Goal: Task Accomplishment & Management: Manage account settings

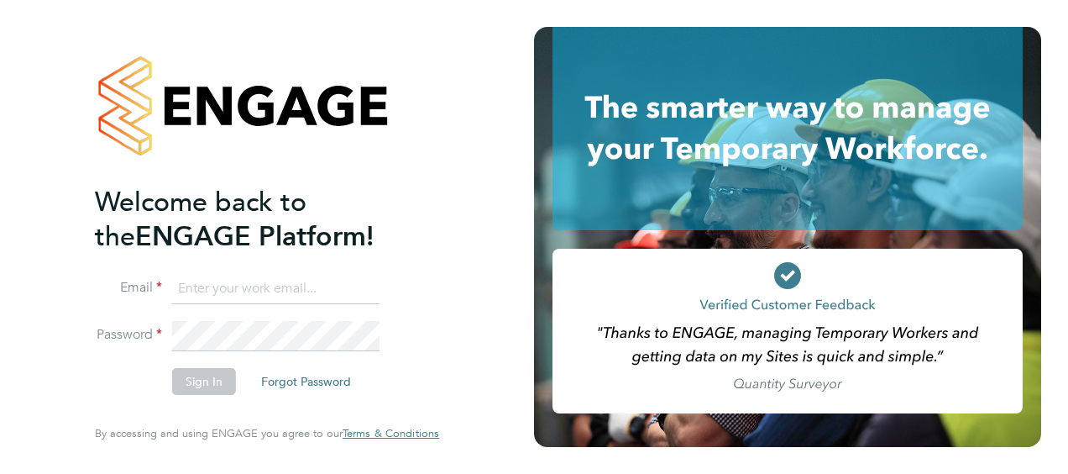
type input "[PERSON_NAME][EMAIL_ADDRESS][PERSON_NAME][DOMAIN_NAME]"
click at [403, 373] on li "Sign In Forgot Password" at bounding box center [258, 390] width 327 height 44
click at [216, 376] on button "Sign In" at bounding box center [204, 381] width 64 height 27
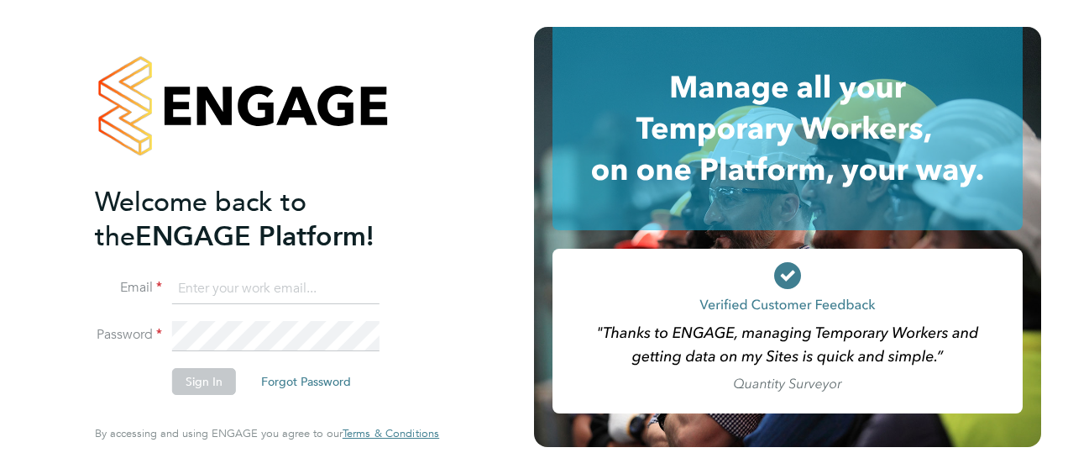
type input "[PERSON_NAME][EMAIL_ADDRESS][PERSON_NAME][DOMAIN_NAME]"
click at [447, 387] on div "Welcome back to the ENGAGE Platform! Email david.purvis@vistry.co.uk Password S…" at bounding box center [266, 237] width 411 height 474
click at [204, 379] on button "Sign In" at bounding box center [204, 381] width 64 height 27
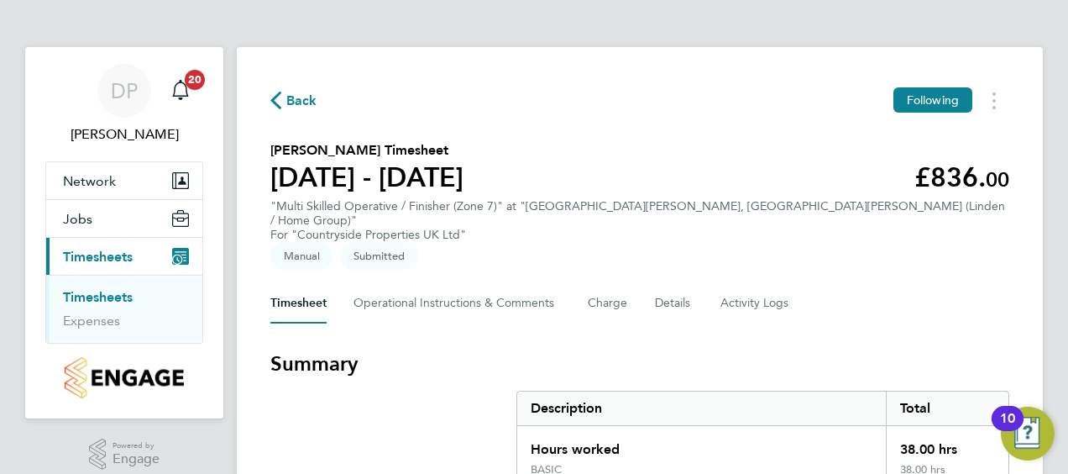
click at [788, 149] on section "Joseph Bonner's Timesheet 25 - 31 Aug 2025 £836. 00 "Multi Skilled Operative / …" at bounding box center [639, 201] width 739 height 123
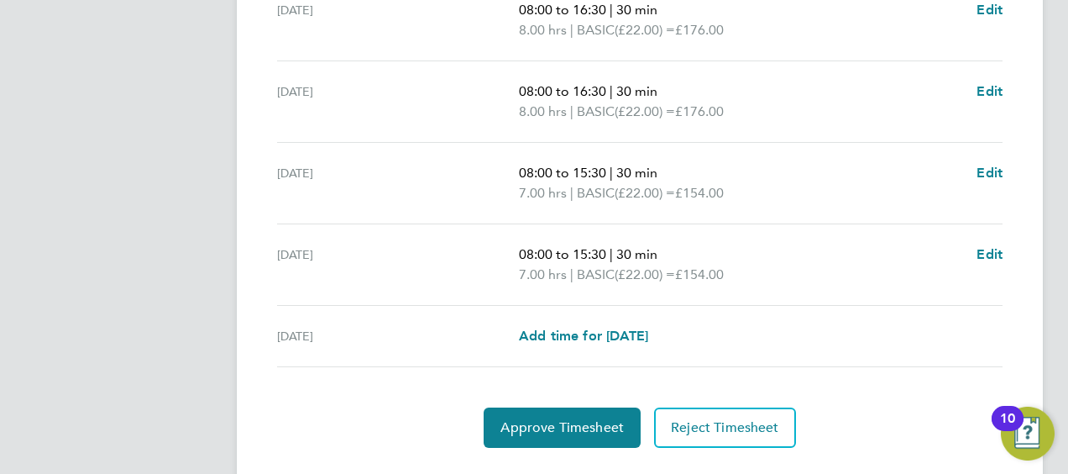
scroll to position [736, 0]
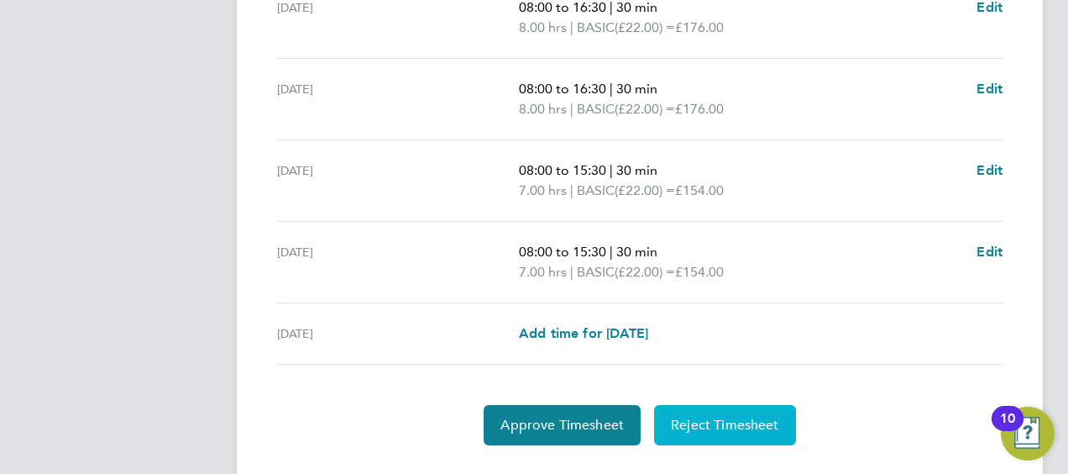
click at [732, 416] on span "Reject Timesheet" at bounding box center [725, 424] width 108 height 17
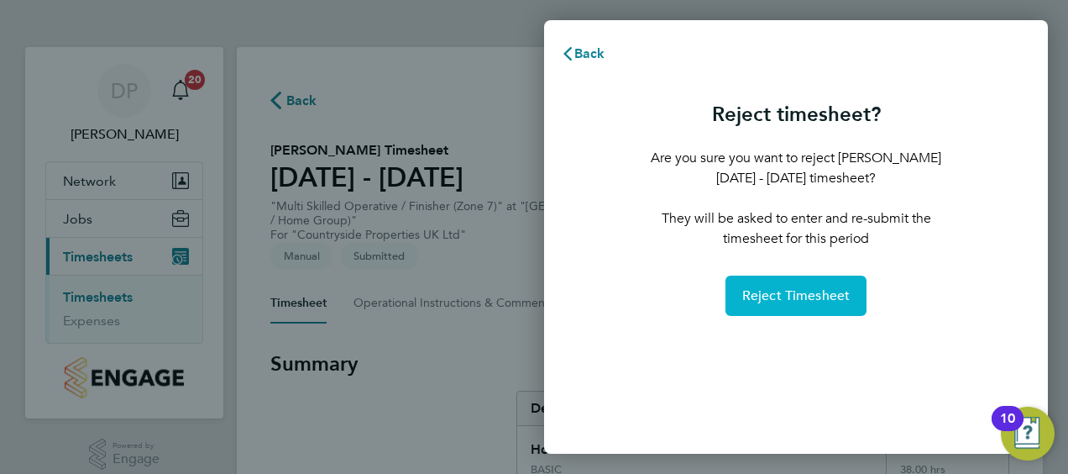
click at [807, 294] on span "Reject Timesheet" at bounding box center [796, 295] width 108 height 17
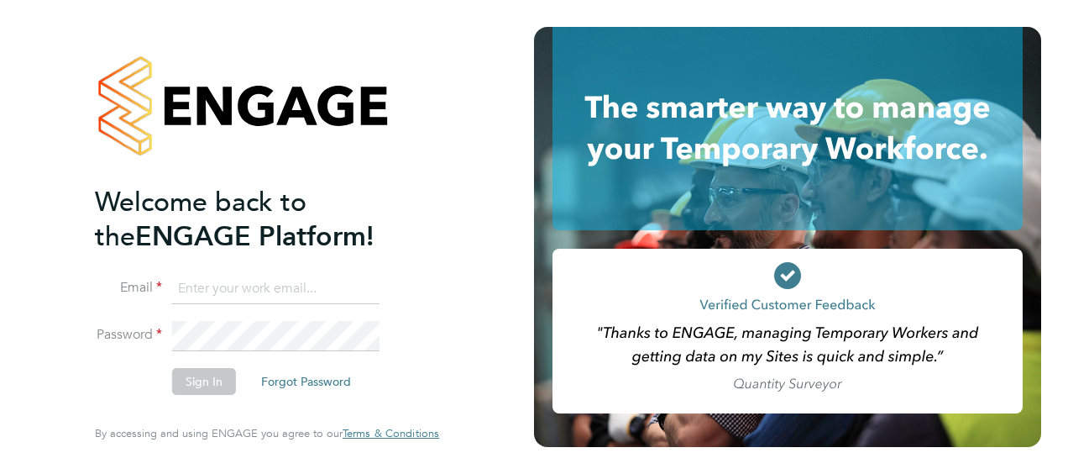
type input "[PERSON_NAME][EMAIL_ADDRESS][PERSON_NAME][DOMAIN_NAME]"
drag, startPoint x: 491, startPoint y: 227, endPoint x: 269, endPoint y: 353, distance: 255.7
click at [490, 226] on div "Welcome back to the ENGAGE Platform! Email david.purvis@vistry.co.uk Password S…" at bounding box center [267, 237] width 534 height 474
click at [190, 385] on button "Sign In" at bounding box center [204, 381] width 64 height 27
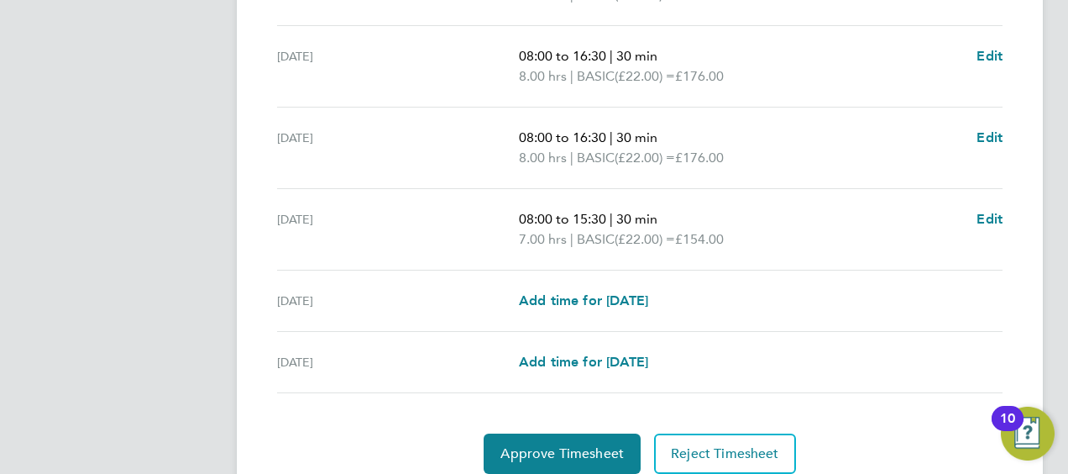
scroll to position [716, 0]
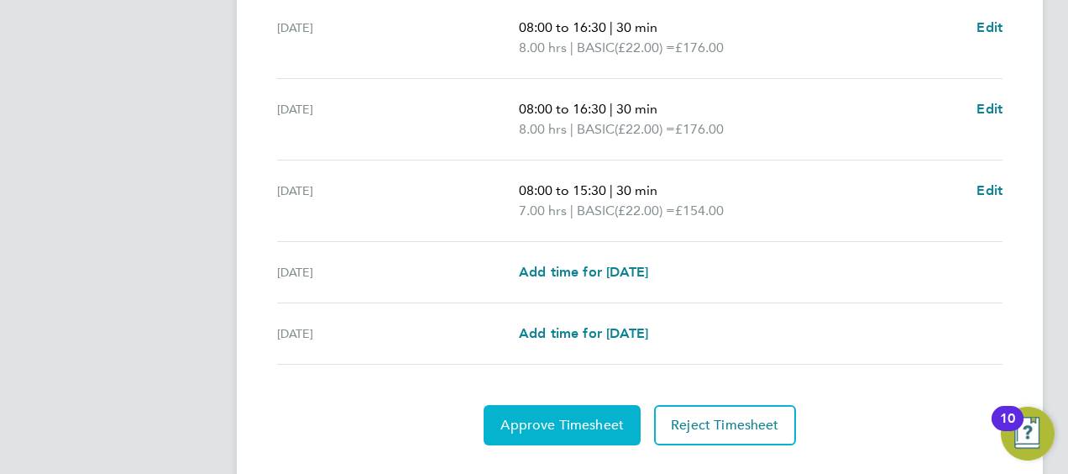
click at [573, 416] on span "Approve Timesheet" at bounding box center [561, 424] width 123 height 17
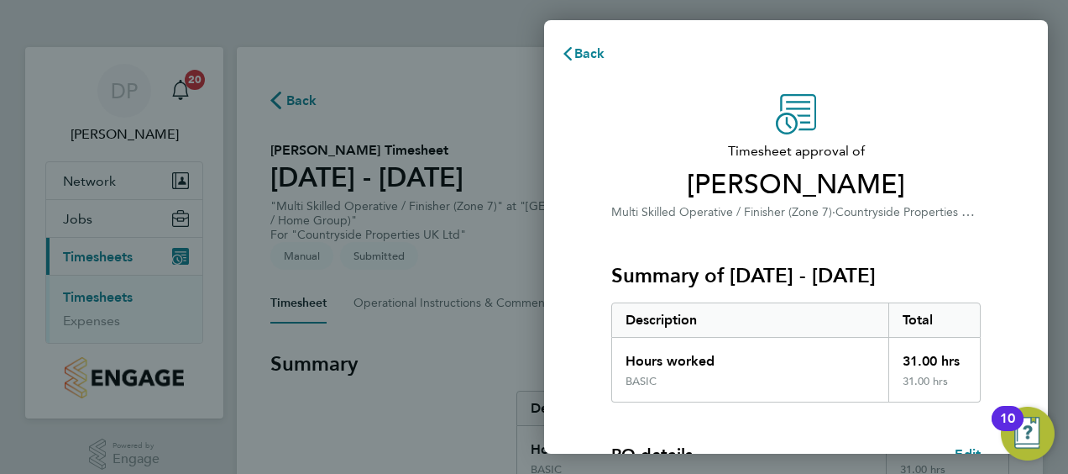
click at [906, 54] on div "Back" at bounding box center [796, 54] width 504 height 40
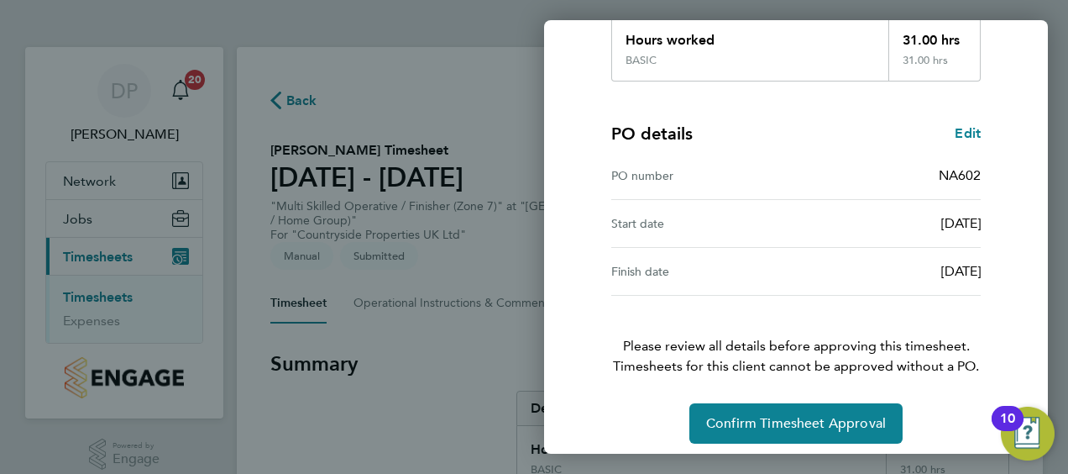
scroll to position [329, 0]
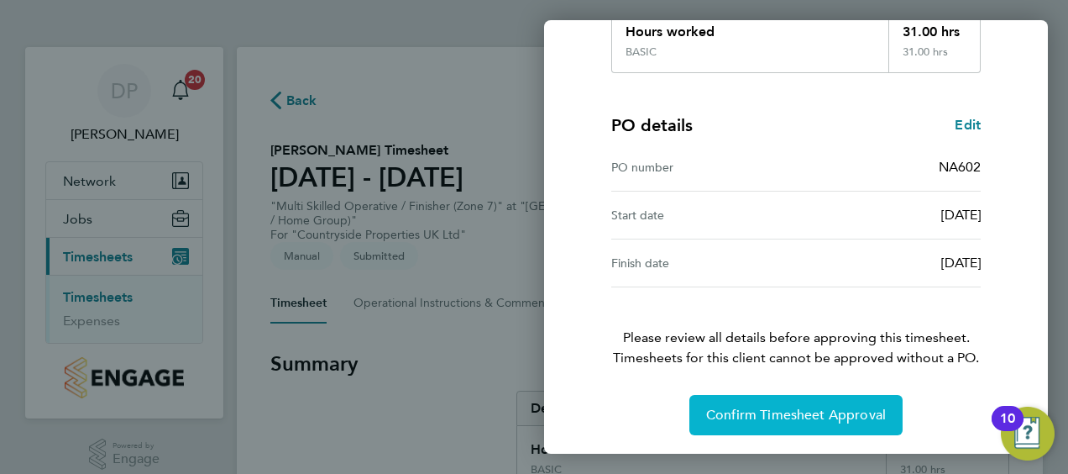
click at [804, 422] on button "Confirm Timesheet Approval" at bounding box center [795, 415] width 213 height 40
